Goal: Navigation & Orientation: Find specific page/section

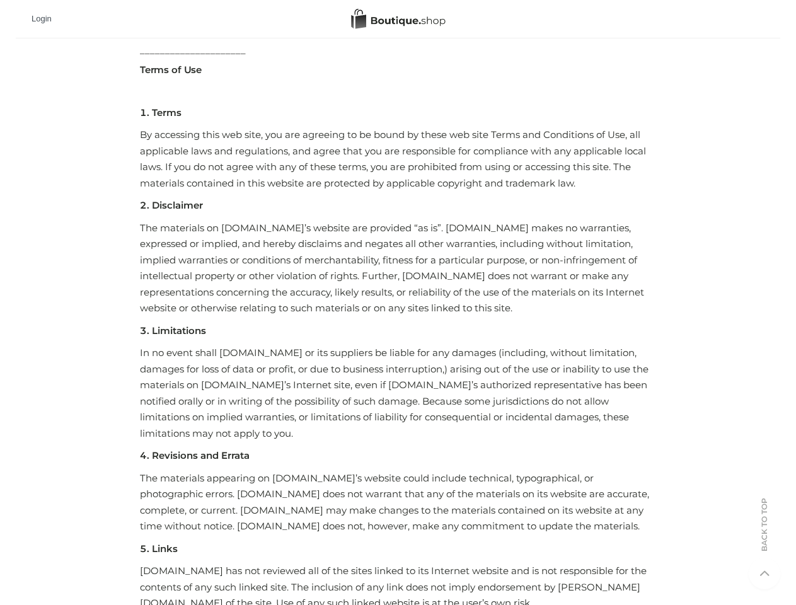
scroll to position [1229, 0]
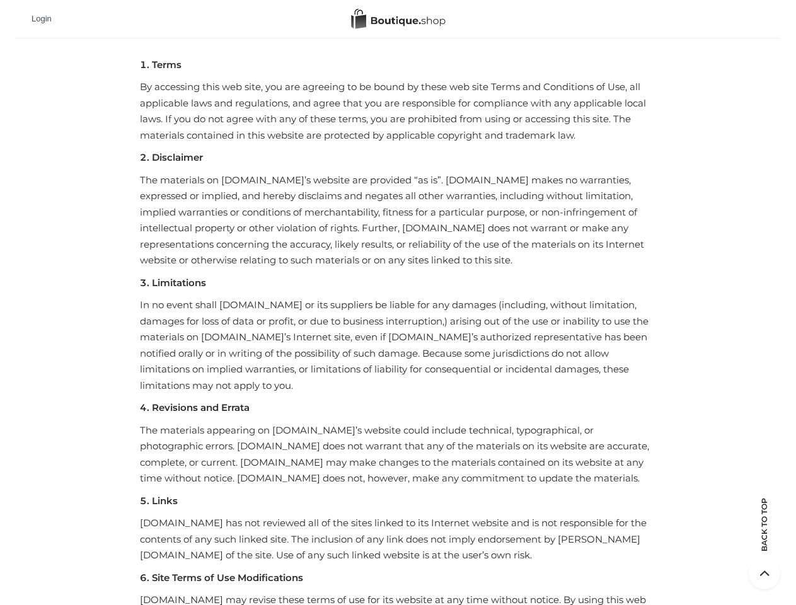
click at [398, 0] on div "Login" at bounding box center [398, 19] width 764 height 38
click at [764, 573] on icon at bounding box center [765, 574] width 32 height 32
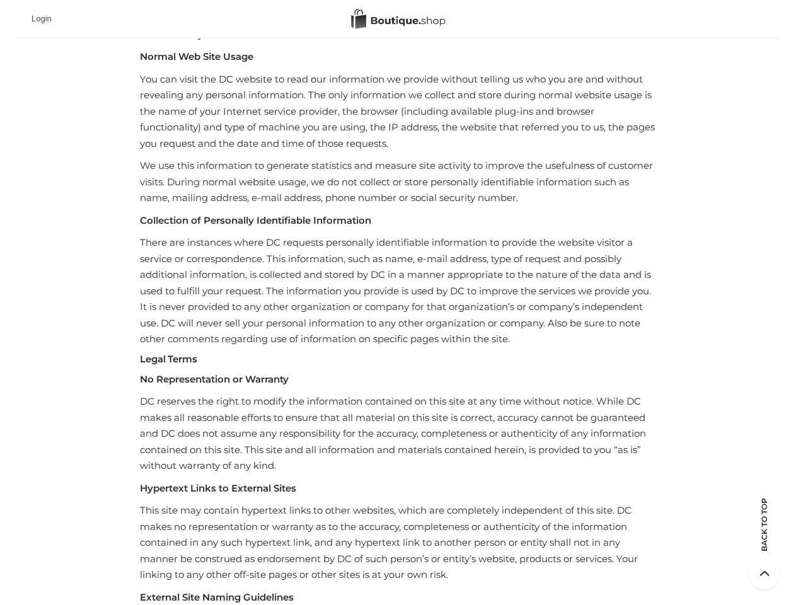
click at [398, 302] on p "There are instances where DC requests personally identifiable information to pr…" at bounding box center [398, 290] width 516 height 113
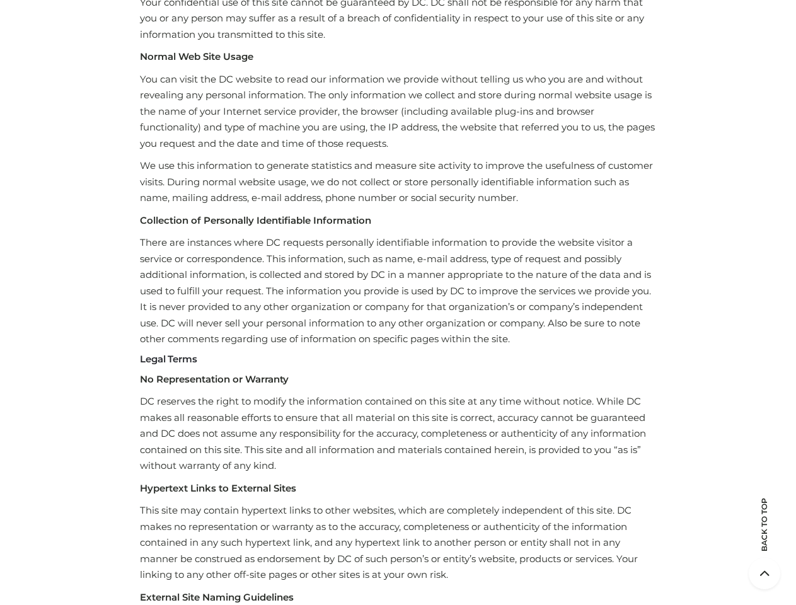
click at [398, 65] on p "Normal Web Site Usage" at bounding box center [398, 57] width 516 height 16
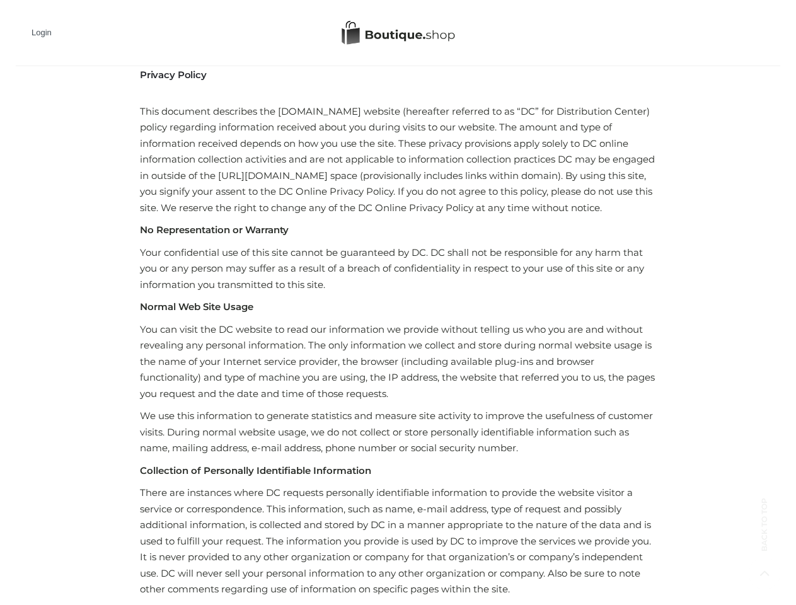
click at [398, 302] on p "Normal Web Site Usage" at bounding box center [398, 307] width 516 height 16
